Goal: Register for event/course: Register for event/course

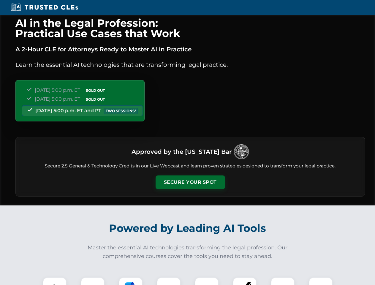
click at [190, 182] on button "Secure Your Spot" at bounding box center [191, 183] width 70 height 14
click at [55, 281] on img at bounding box center [54, 289] width 17 height 17
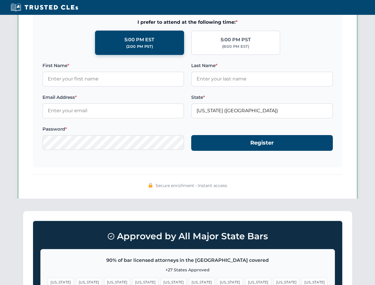
click at [217, 281] on span "[US_STATE]" at bounding box center [230, 282] width 26 height 9
click at [274, 281] on span "[US_STATE]" at bounding box center [287, 282] width 26 height 9
